Goal: Find specific page/section

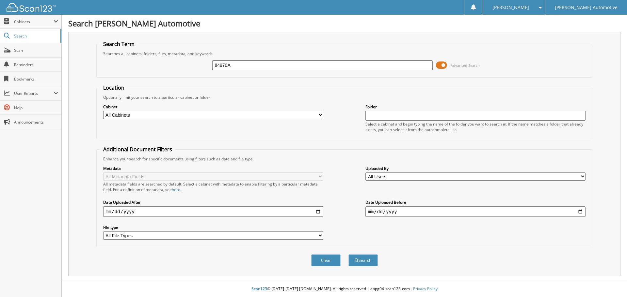
type input "84970A"
click at [348, 255] on button "Search" at bounding box center [362, 261] width 29 height 12
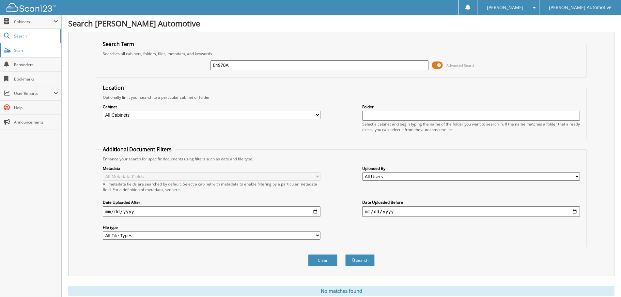
click at [26, 52] on span "Scan" at bounding box center [36, 51] width 44 height 6
